Goal: Task Accomplishment & Management: Manage account settings

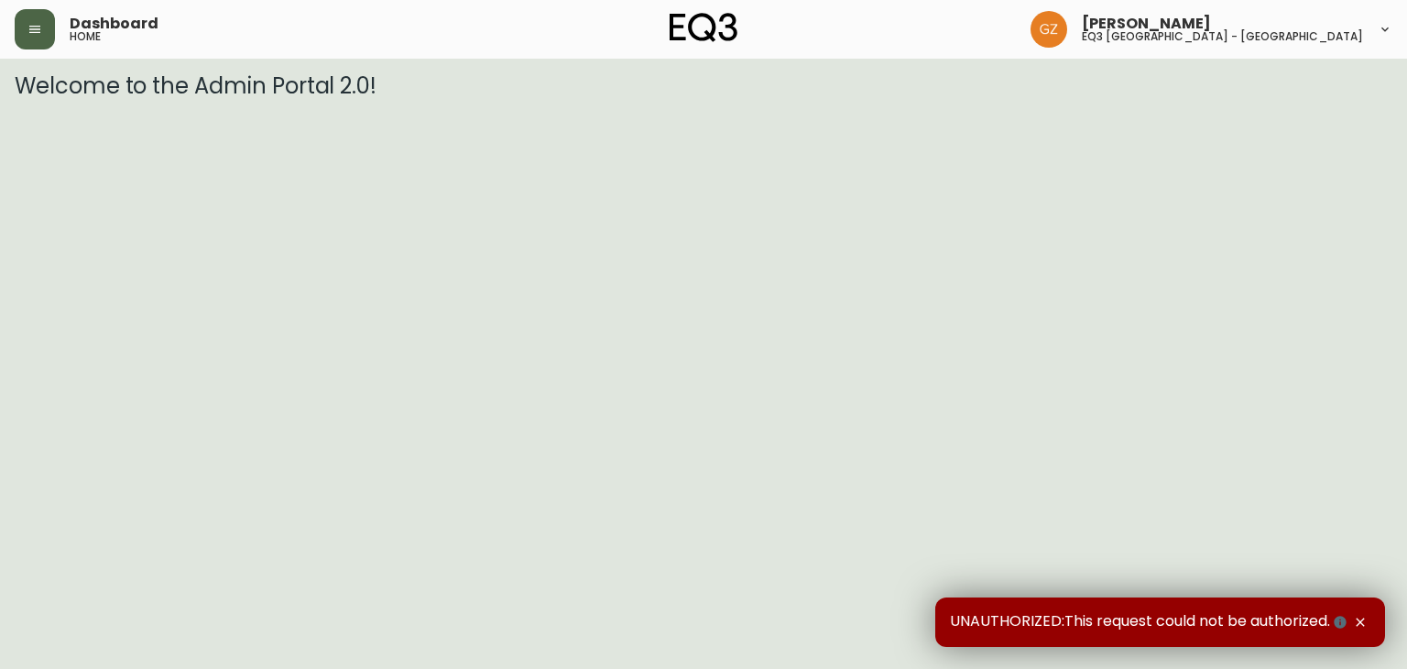
click at [15, 25] on button "button" at bounding box center [35, 29] width 40 height 40
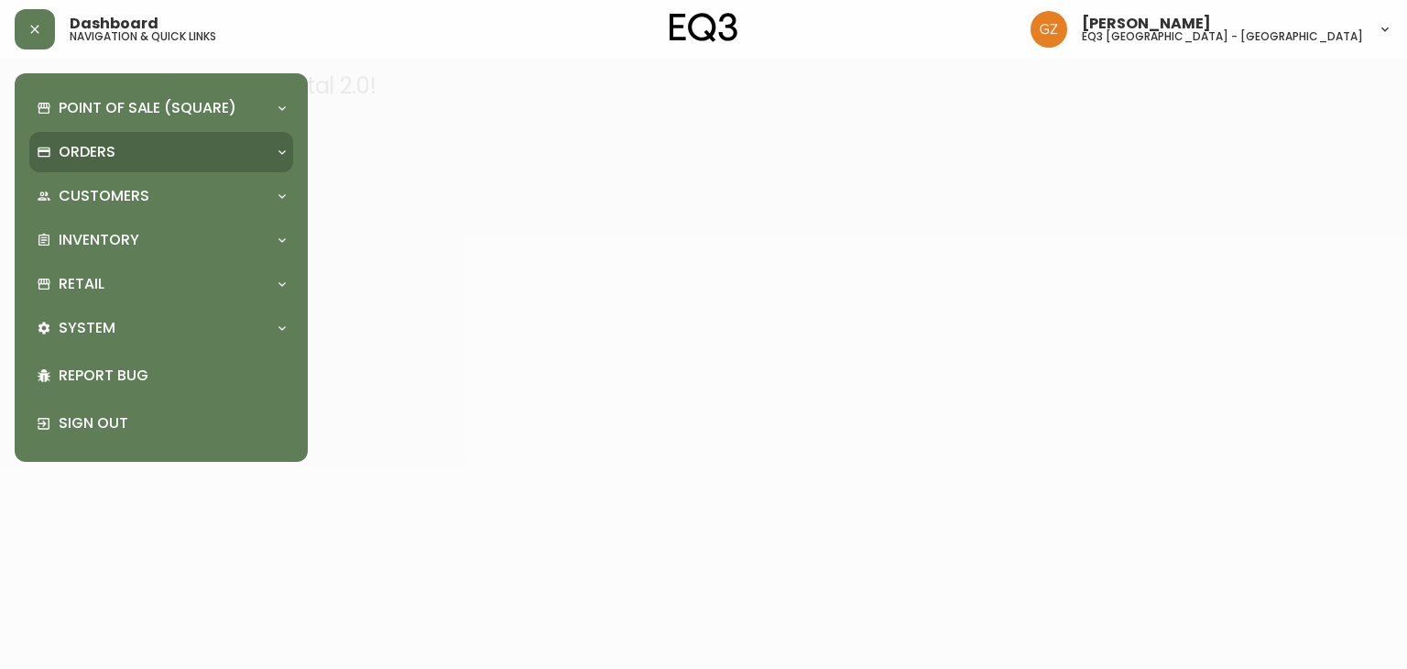
click at [108, 156] on p "Orders" at bounding box center [87, 152] width 57 height 20
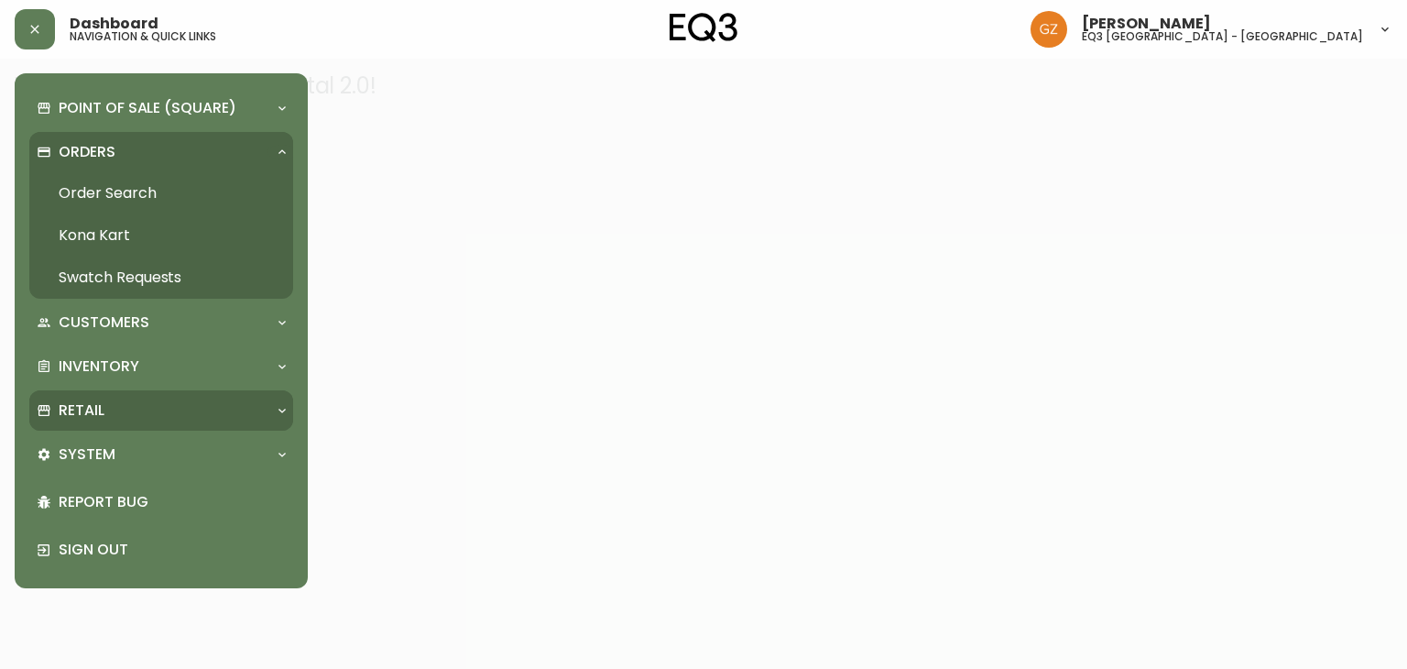
click at [153, 421] on div "Retail" at bounding box center [161, 410] width 264 height 40
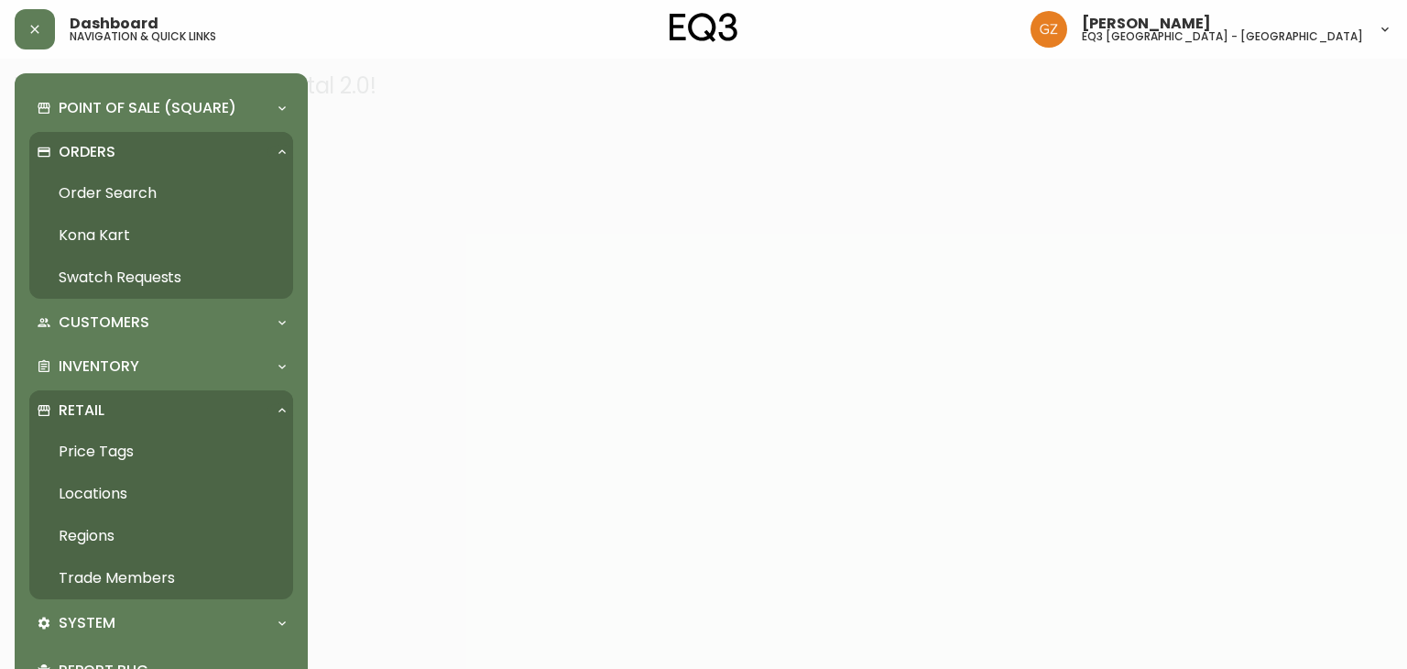
click at [103, 564] on link "Trade Members" at bounding box center [161, 578] width 264 height 42
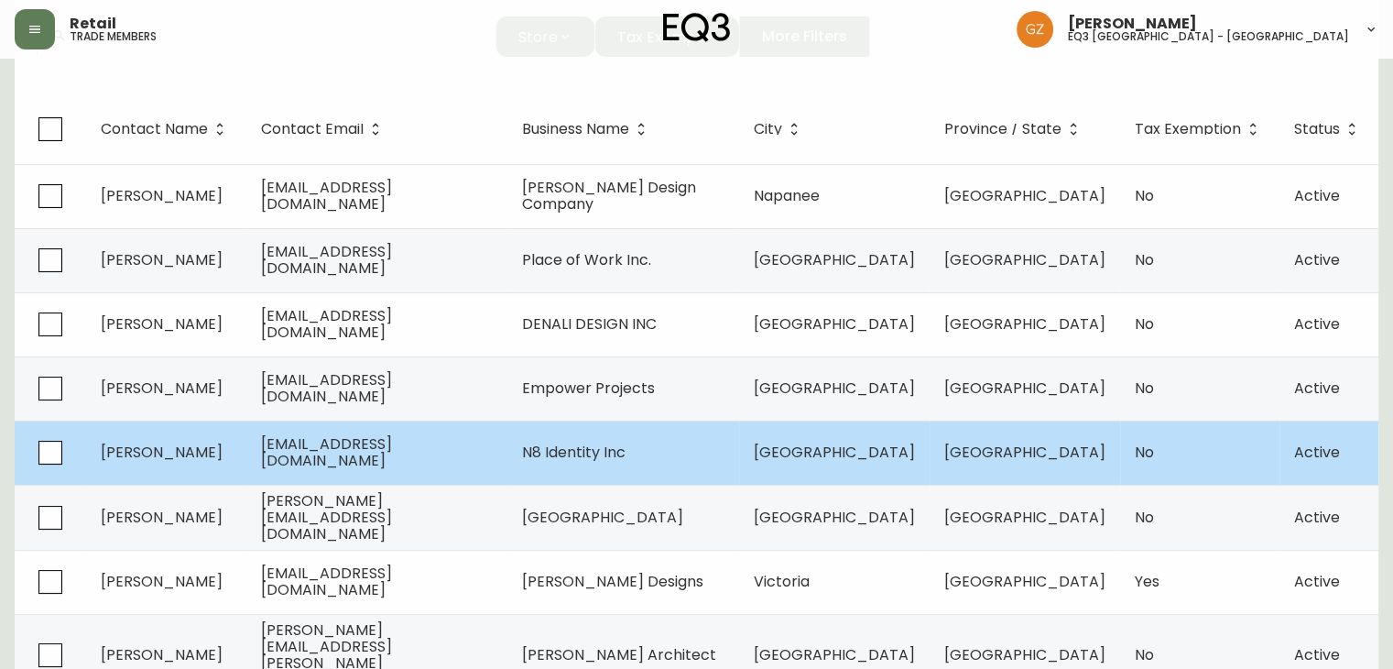
scroll to position [105, 0]
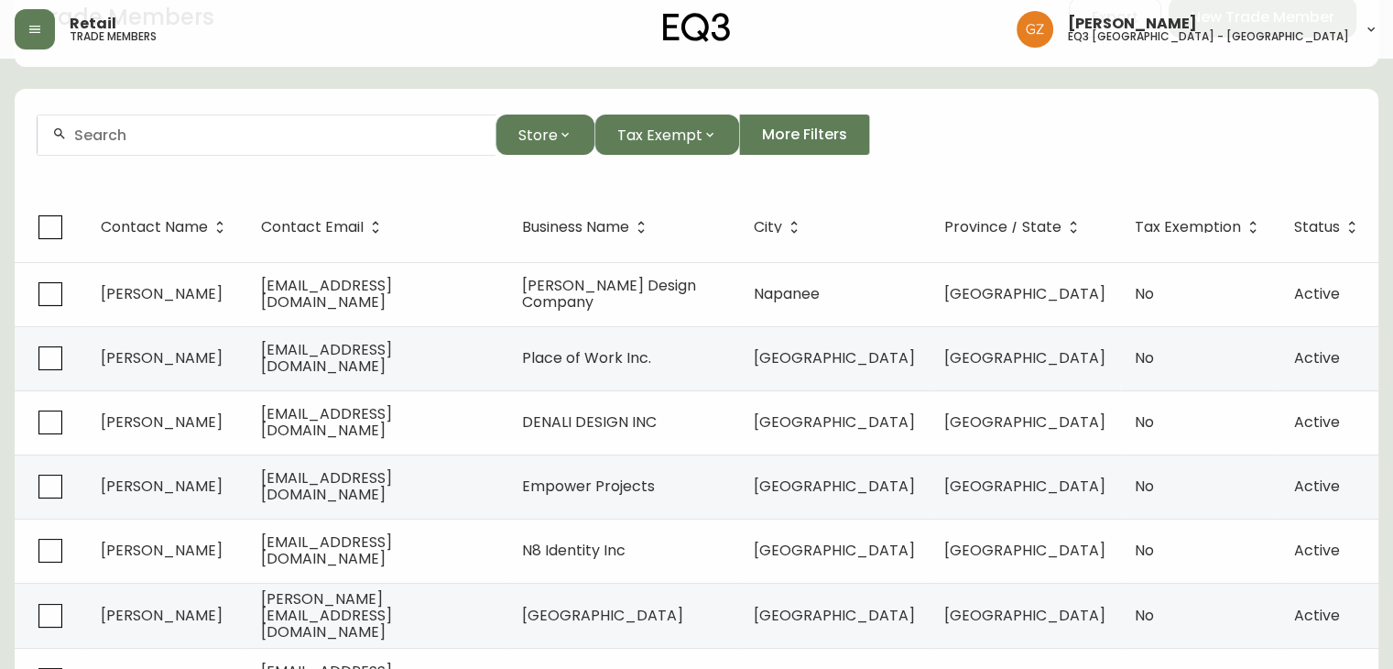
click at [121, 137] on input "text" at bounding box center [277, 134] width 407 height 17
click at [116, 227] on span "[PERSON_NAME]" at bounding box center [149, 232] width 122 height 21
type input "[PERSON_NAME]"
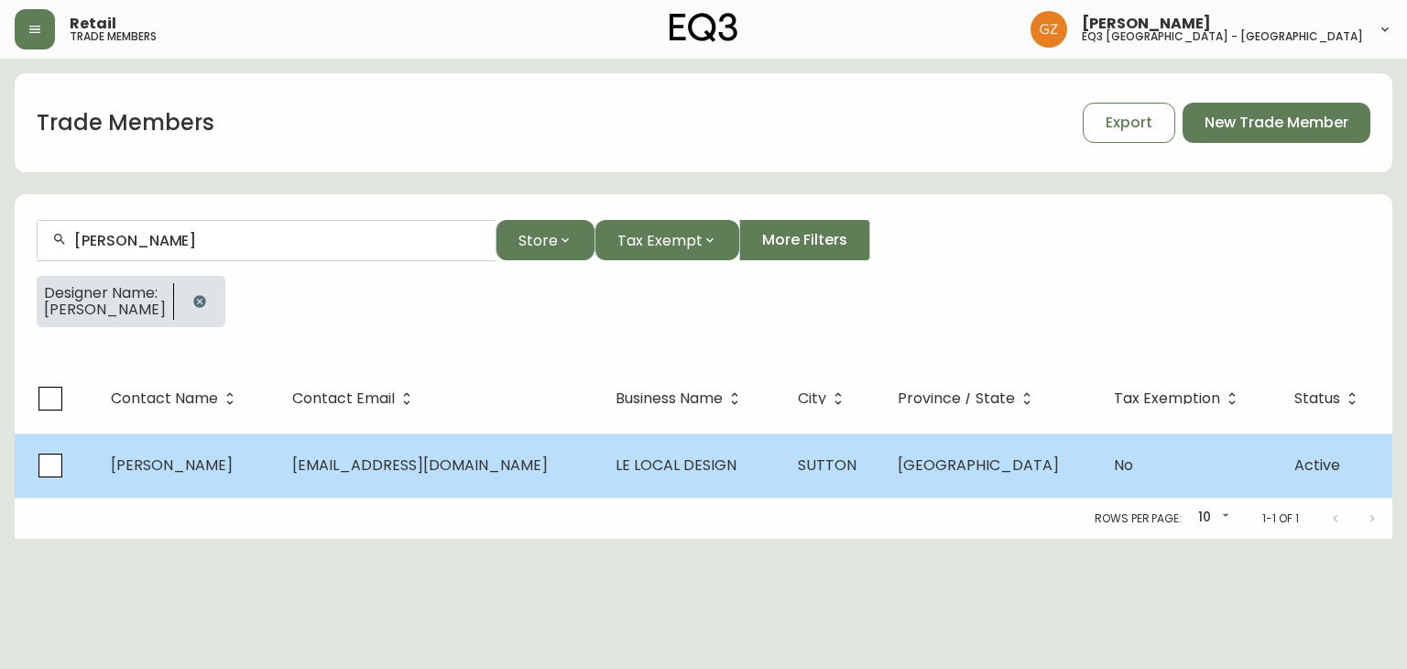
click at [122, 479] on td "[PERSON_NAME]" at bounding box center [187, 465] width 182 height 64
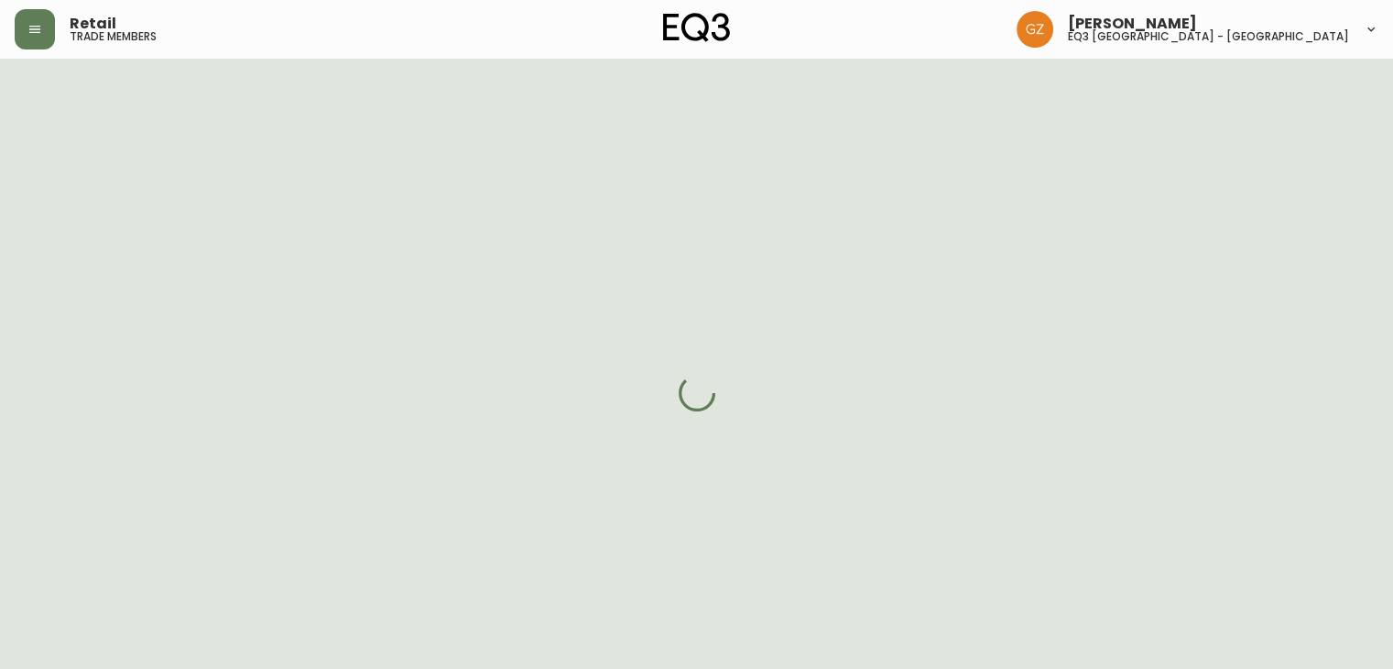
select select "QC"
select select "CA"
select select "CA_FR"
select select "Social Media"
select select "Other"
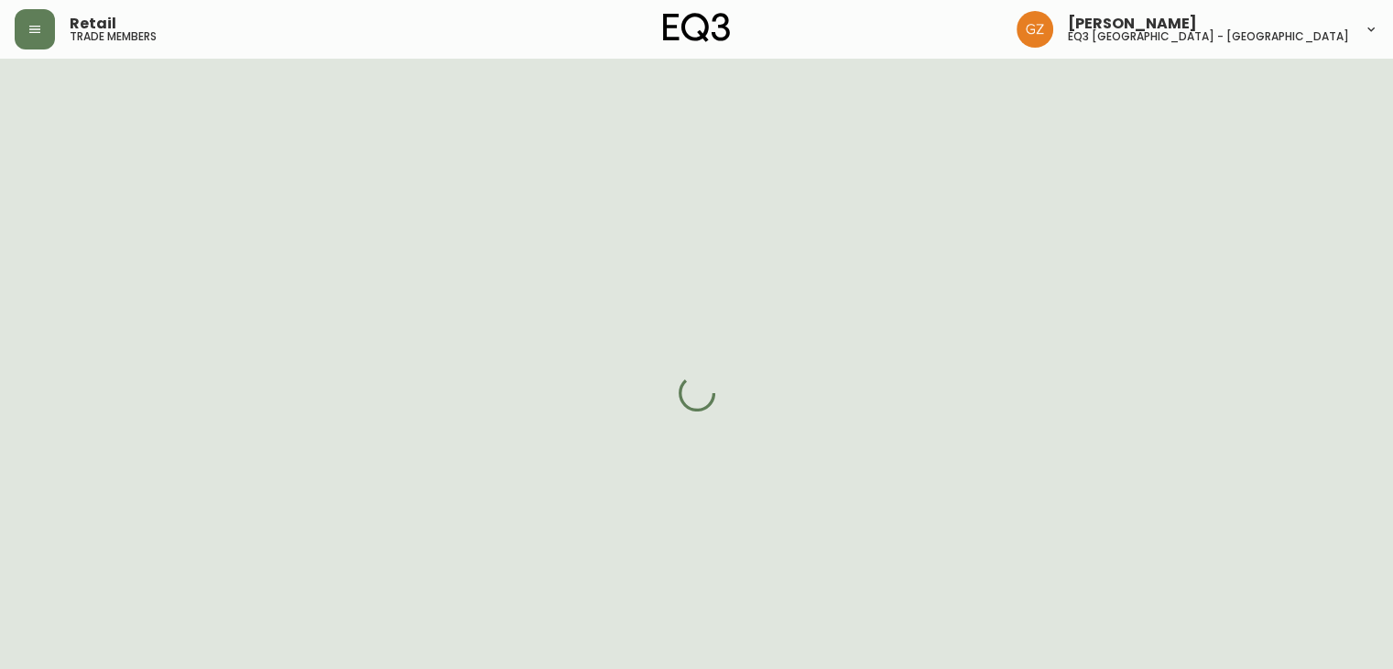
select select "false"
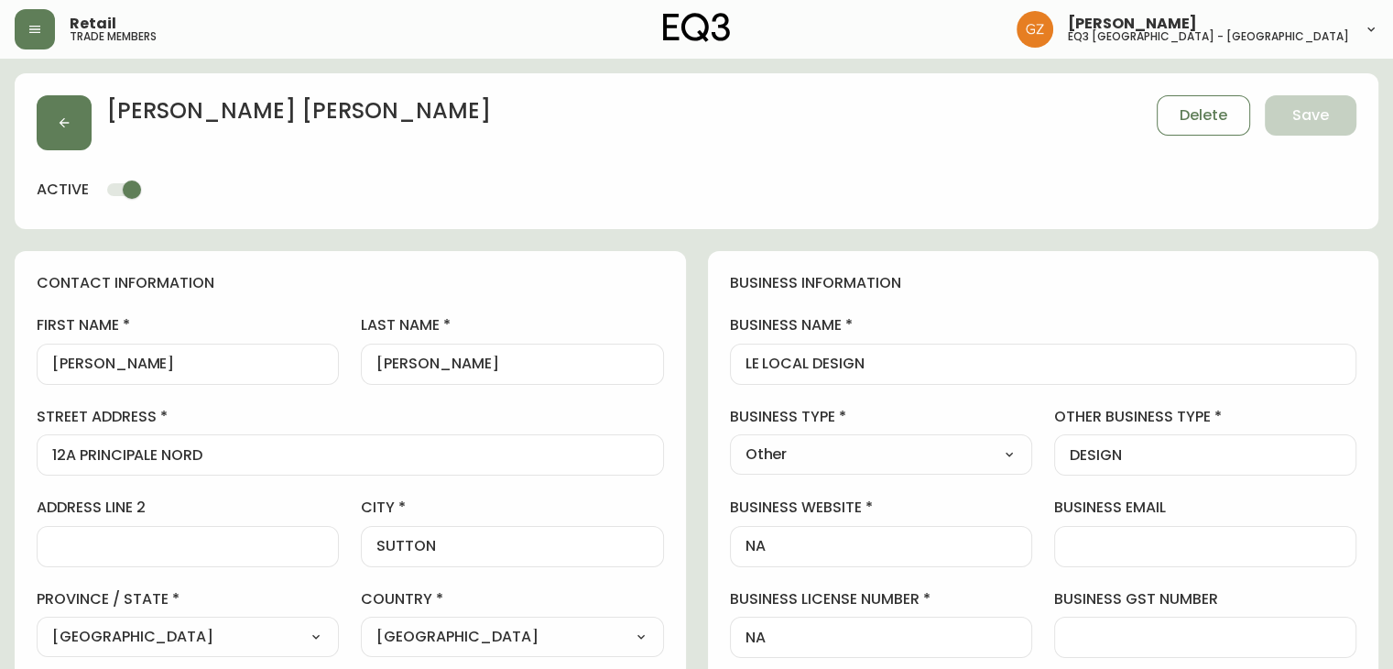
type input "EQ3 Brossard"
select select "cjw10z96u00fa6gs0941re9ze"
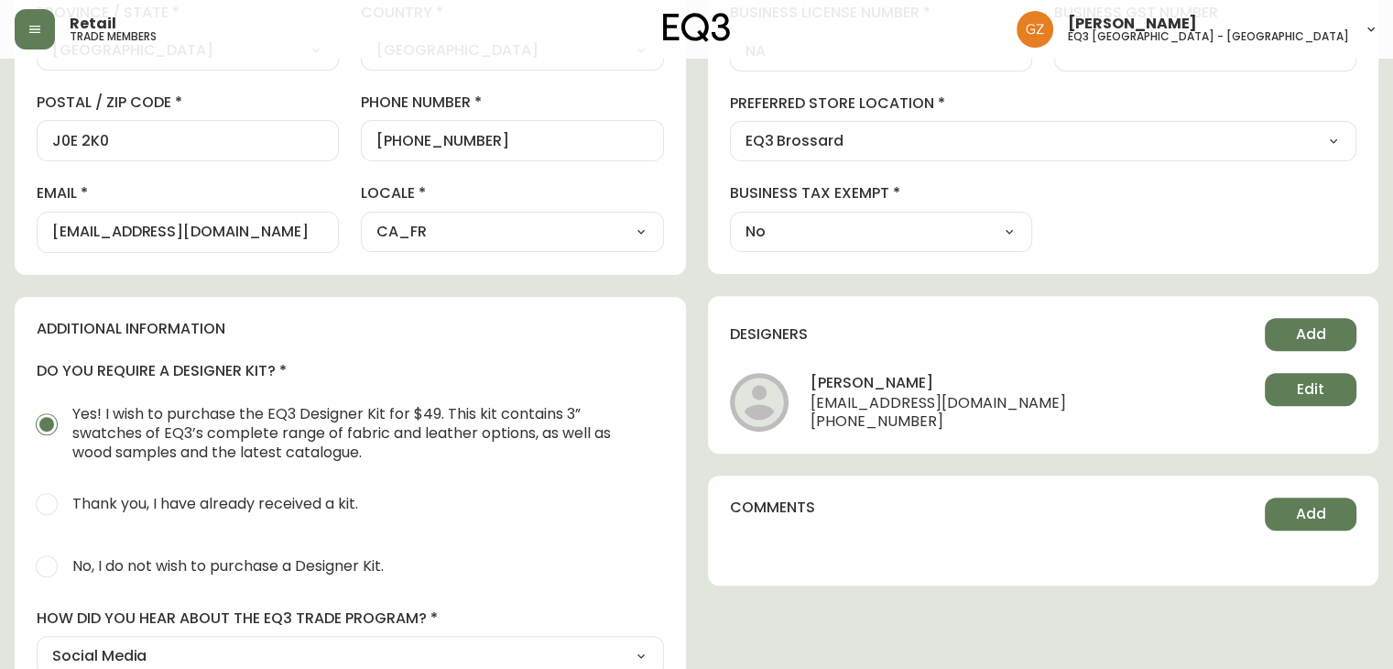
scroll to position [733, 0]
